Goal: Task Accomplishment & Management: Manage account settings

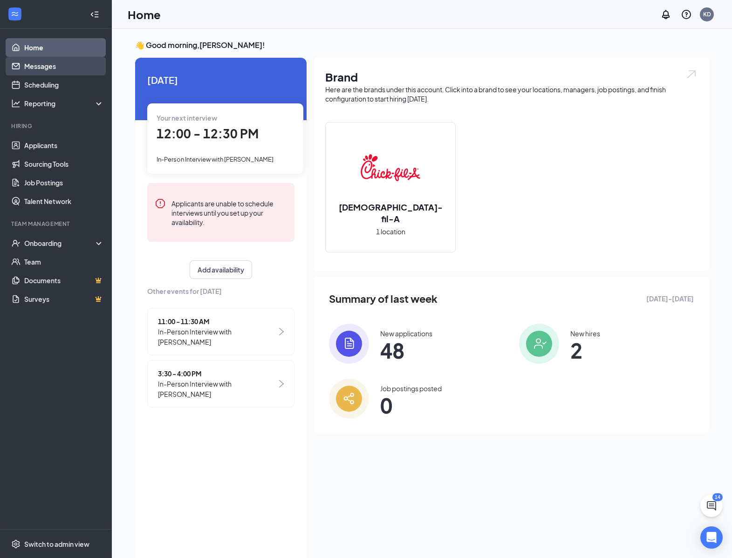
click at [52, 62] on link "Messages" at bounding box center [64, 66] width 80 height 19
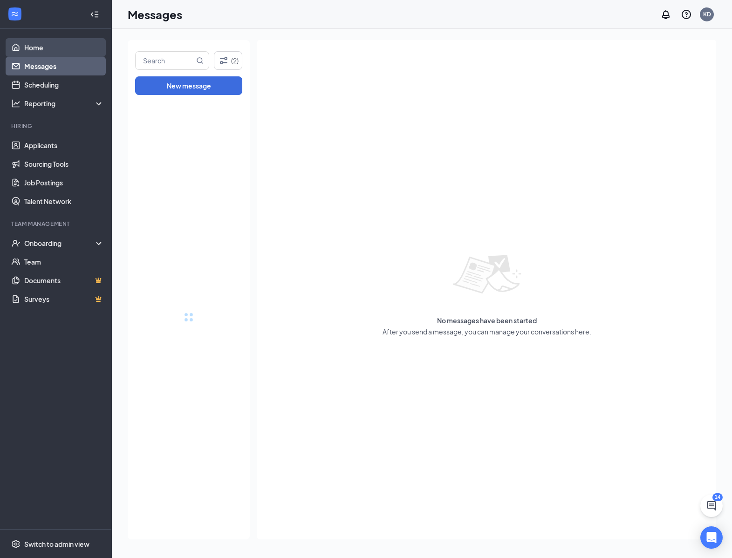
click at [54, 49] on link "Home" at bounding box center [64, 47] width 80 height 19
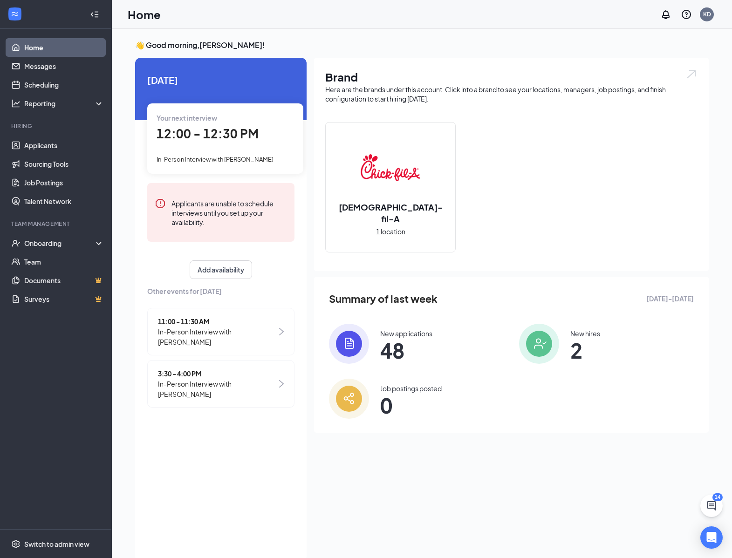
click at [213, 174] on div "[DATE] Your next interview 12:00 - 12:30 PM In-Person Interview with [PERSON_NA…" at bounding box center [220, 242] width 171 height 369
drag, startPoint x: 422, startPoint y: 65, endPoint x: 321, endPoint y: 69, distance: 100.7
click at [422, 65] on div "Brand Here are the brands under this account. Click into a brand to see your lo…" at bounding box center [511, 164] width 395 height 213
click at [49, 143] on link "Applicants" at bounding box center [64, 145] width 80 height 19
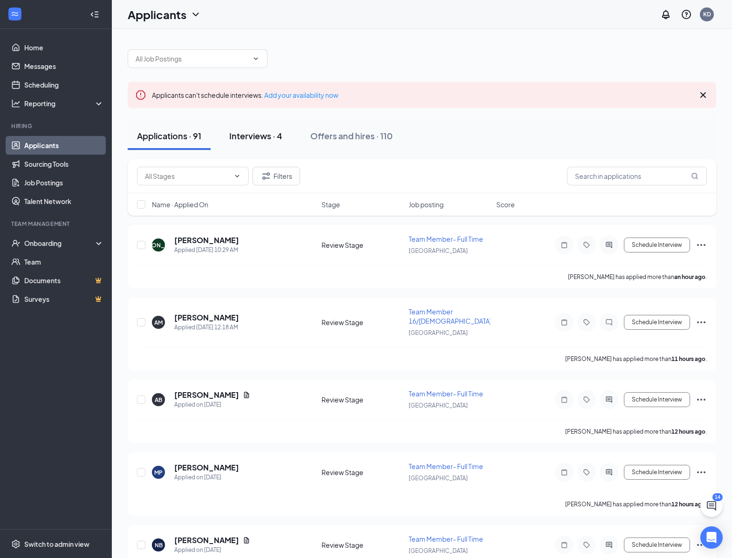
click at [259, 135] on div "Interviews · 4" at bounding box center [255, 136] width 53 height 12
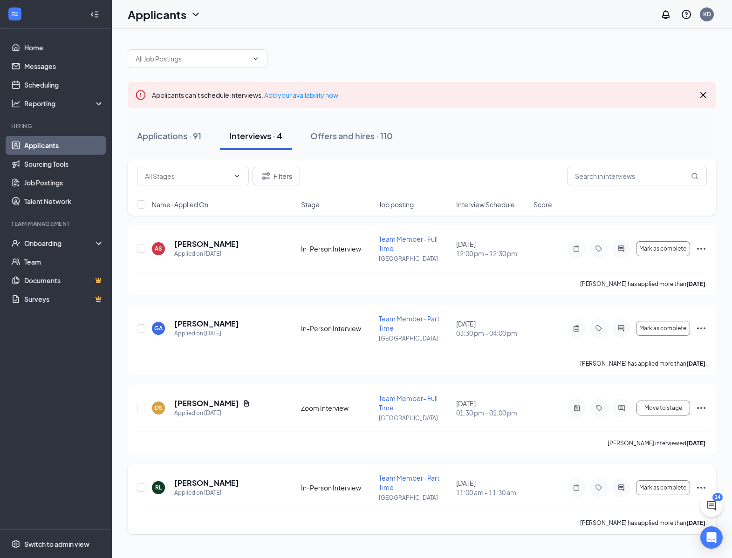
click at [660, 496] on div "Mark as complete" at bounding box center [637, 487] width 140 height 19
click at [664, 486] on span "Mark as complete" at bounding box center [662, 487] width 47 height 7
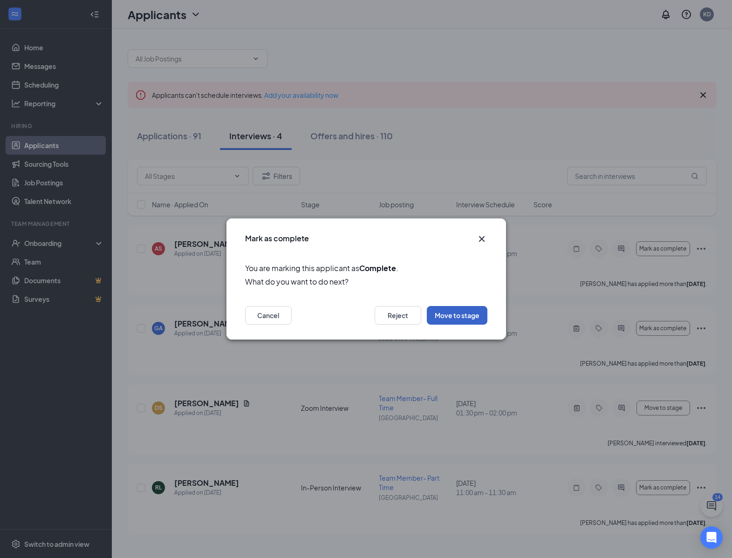
click at [440, 321] on button "Move to stage" at bounding box center [457, 315] width 61 height 19
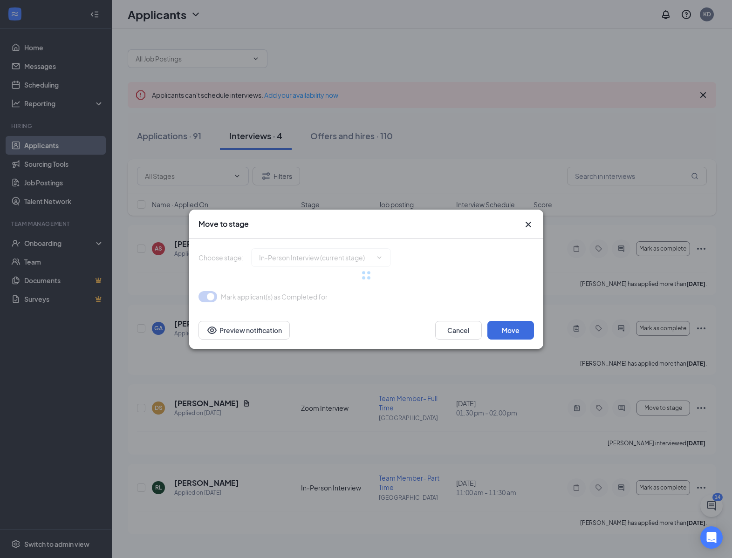
type input "Hiring Complete (final stage)"
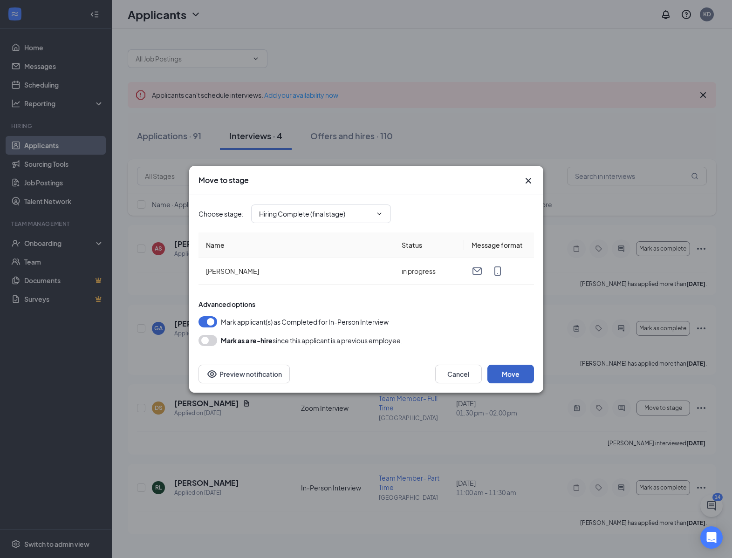
click at [513, 381] on button "Move" at bounding box center [510, 374] width 47 height 19
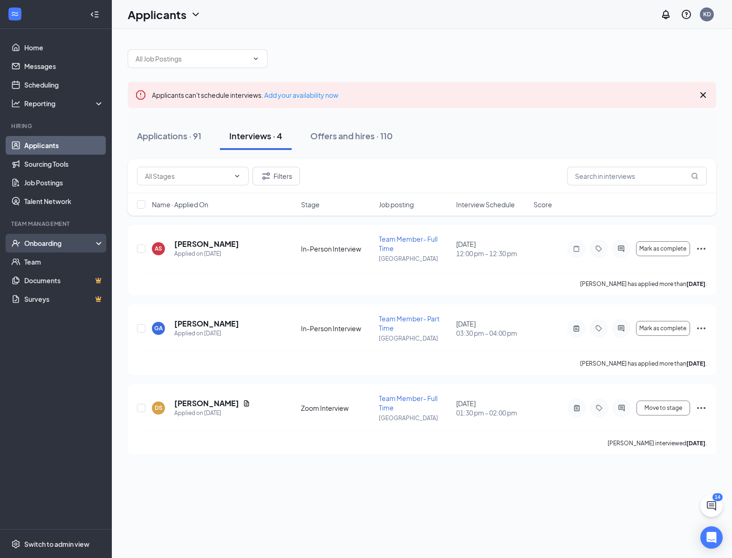
click at [69, 239] on div "Onboarding" at bounding box center [60, 242] width 72 height 9
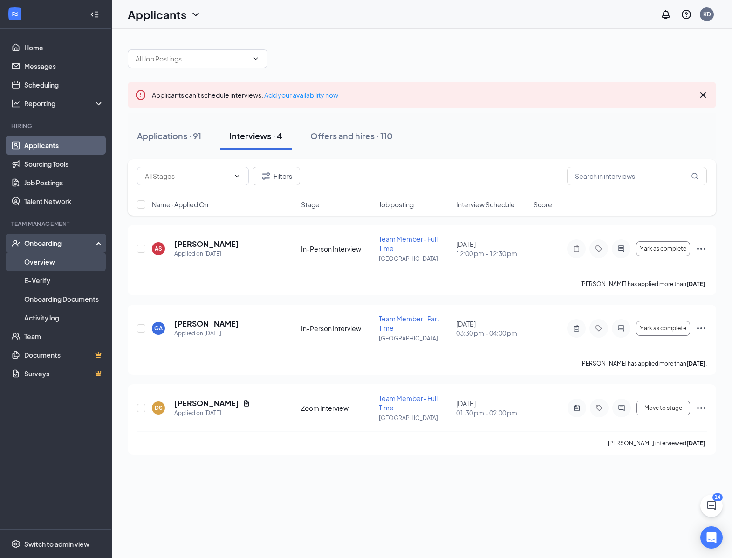
click at [65, 257] on link "Overview" at bounding box center [64, 261] width 80 height 19
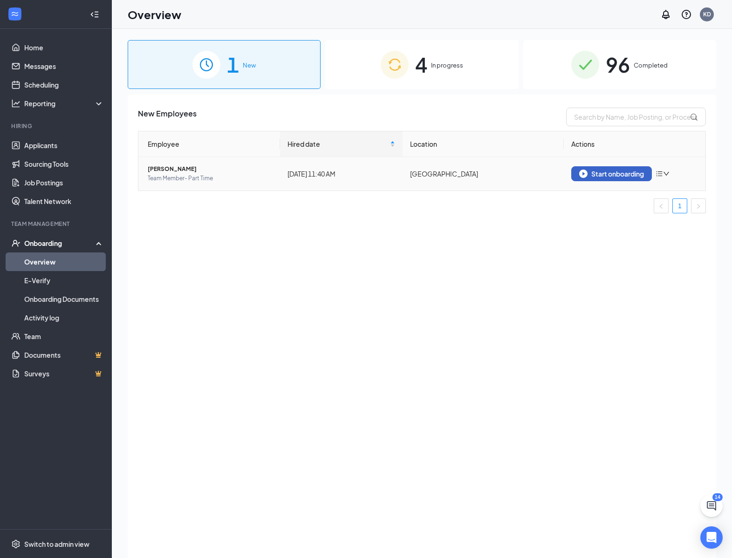
click at [604, 172] on div "Start onboarding" at bounding box center [611, 174] width 65 height 8
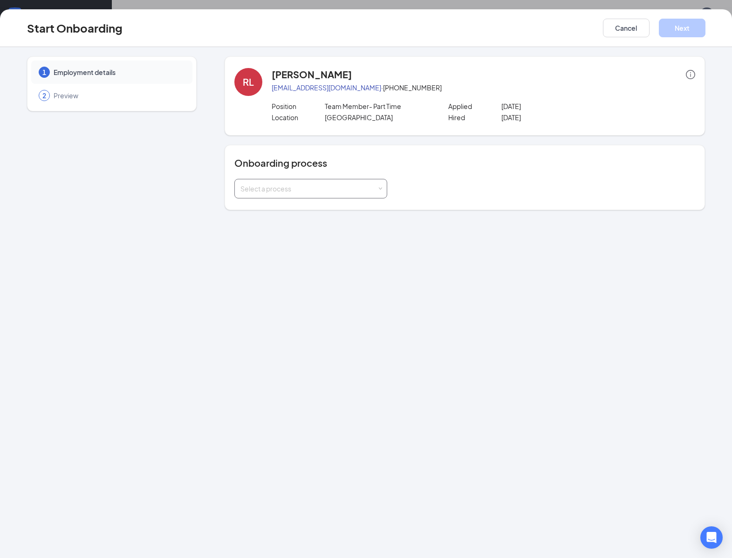
click at [347, 183] on div "Select a process" at bounding box center [310, 188] width 141 height 19
click at [335, 205] on li "New Hire Orientation" at bounding box center [310, 208] width 153 height 17
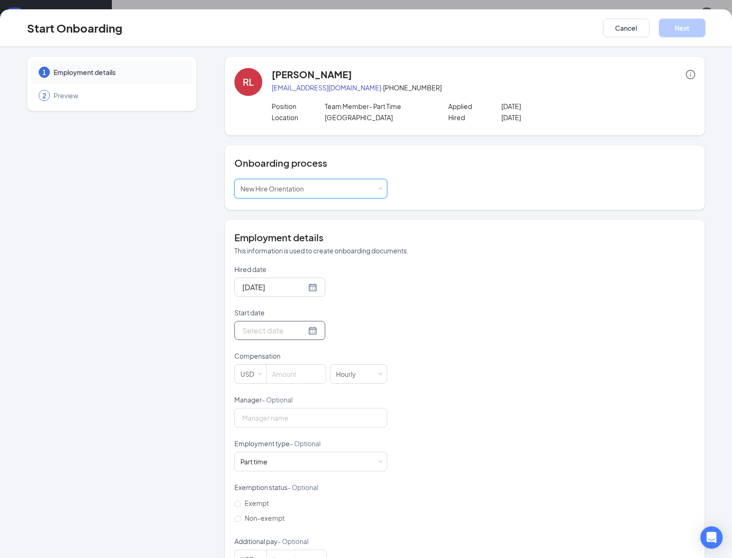
click at [301, 338] on div at bounding box center [279, 330] width 91 height 19
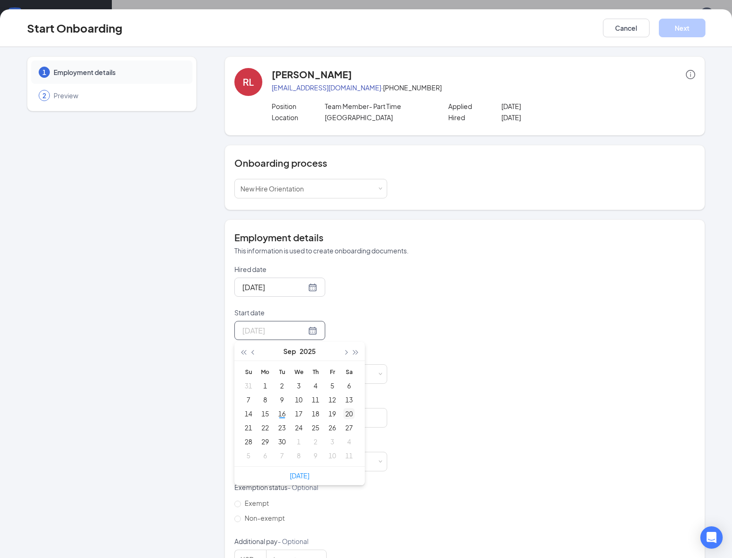
type input "[DATE]"
click at [349, 416] on div "20" at bounding box center [348, 413] width 11 height 11
click at [301, 375] on input at bounding box center [295, 374] width 59 height 19
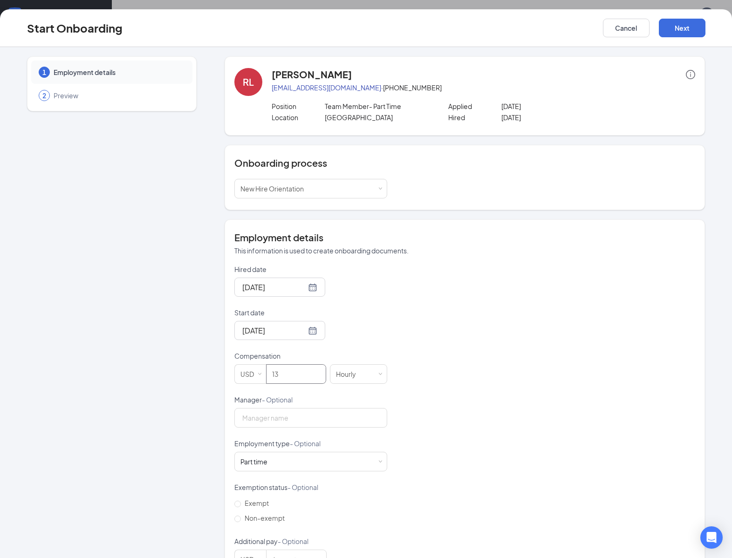
type input "13"
click at [678, 38] on div "Start Onboarding Cancel Next" at bounding box center [366, 28] width 732 height 38
click at [680, 31] on button "Next" at bounding box center [682, 28] width 47 height 19
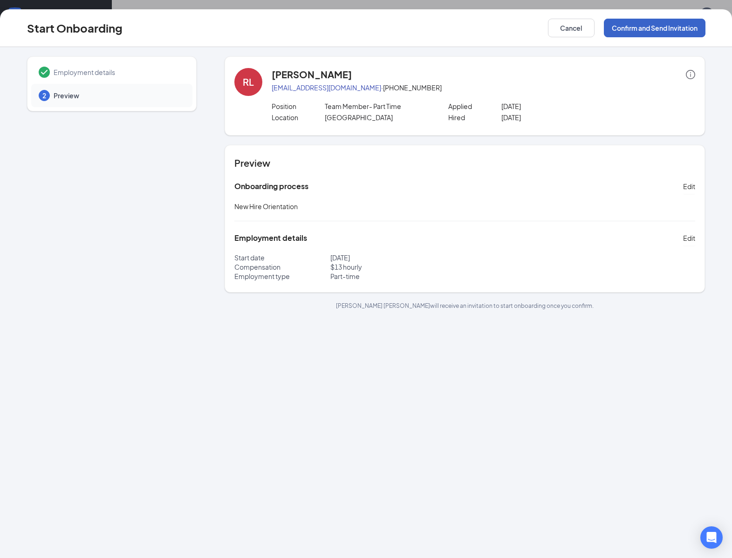
click at [626, 30] on button "Confirm and Send Invitation" at bounding box center [655, 28] width 102 height 19
